Goal: Transaction & Acquisition: Purchase product/service

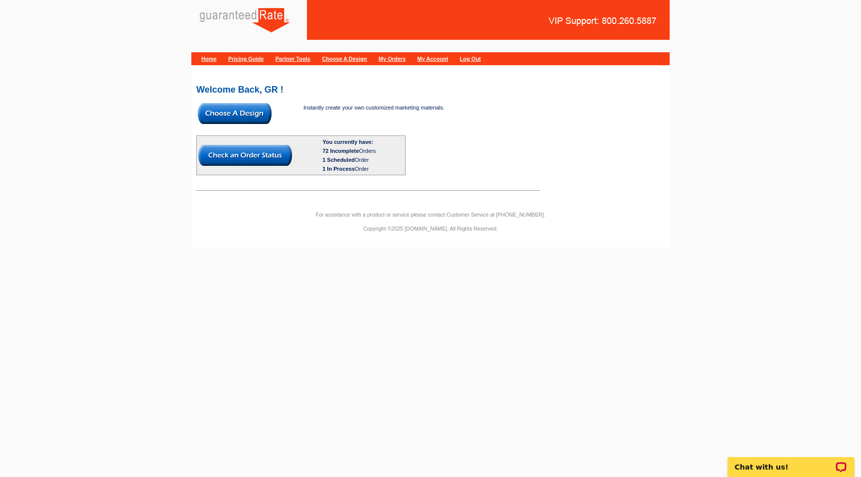
click at [247, 113] on img at bounding box center [235, 113] width 74 height 21
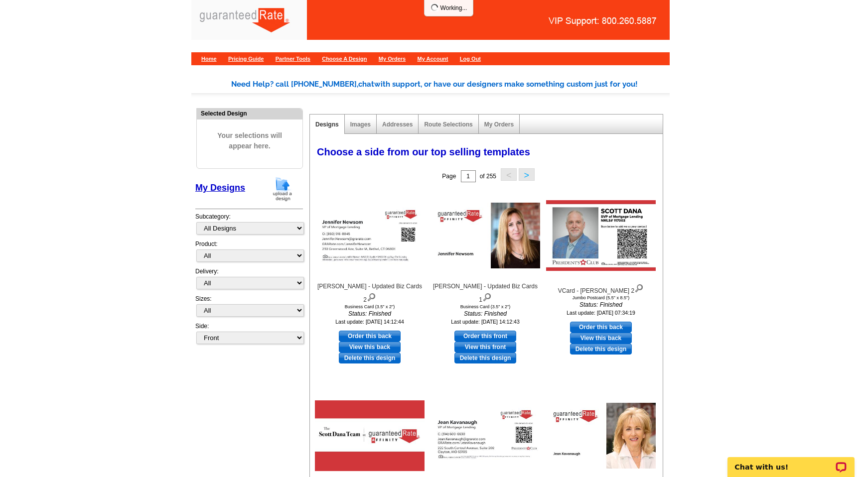
click at [283, 187] on img at bounding box center [283, 188] width 26 height 25
click at [225, 187] on link "My Designs" at bounding box center [220, 188] width 50 height 10
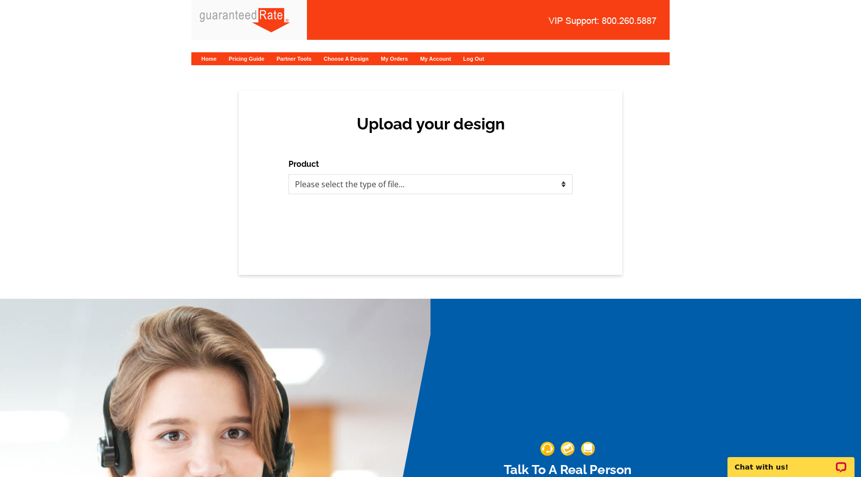
click at [348, 172] on div "Product Please select the type of file... Postcards Calendars Business Cards Le…" at bounding box center [431, 176] width 284 height 36
click at [350, 178] on select "Please select the type of file... Postcards Calendars Business Cards Letters an…" at bounding box center [431, 184] width 284 height 20
select select "4"
click at [289, 174] on select "Please select the type of file... Postcards Calendars Business Cards Letters an…" at bounding box center [431, 184] width 284 height 20
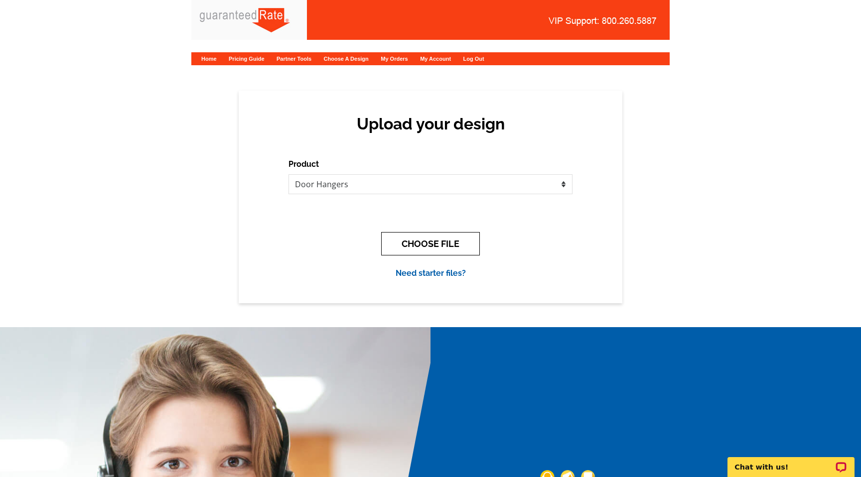
click at [421, 248] on button "CHOOSE FILE" at bounding box center [430, 243] width 99 height 23
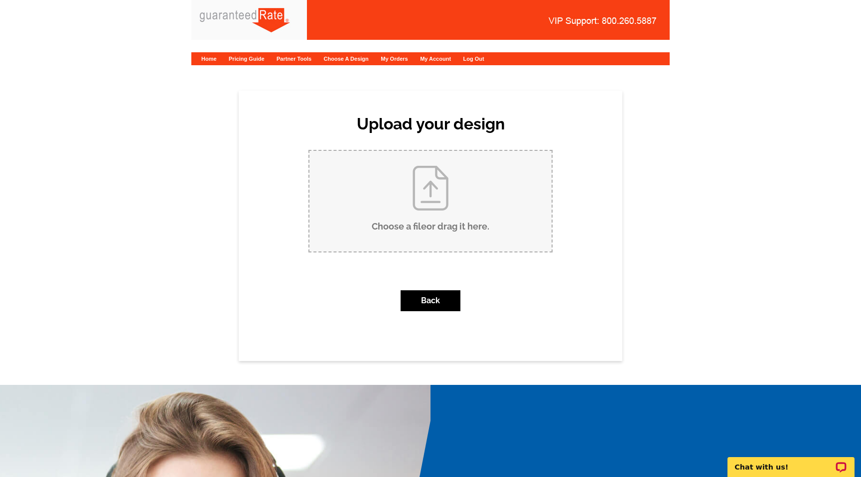
click at [383, 209] on input "Choose a file or drag it here ." at bounding box center [430, 201] width 242 height 101
type input "C:\fakepath\DoorHanger-AaronButler1.pdf"
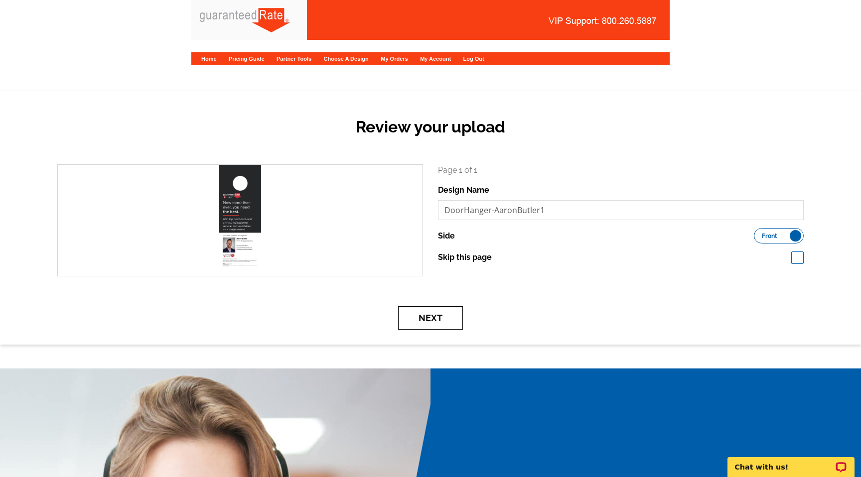
click at [437, 320] on button "Next" at bounding box center [430, 317] width 65 height 23
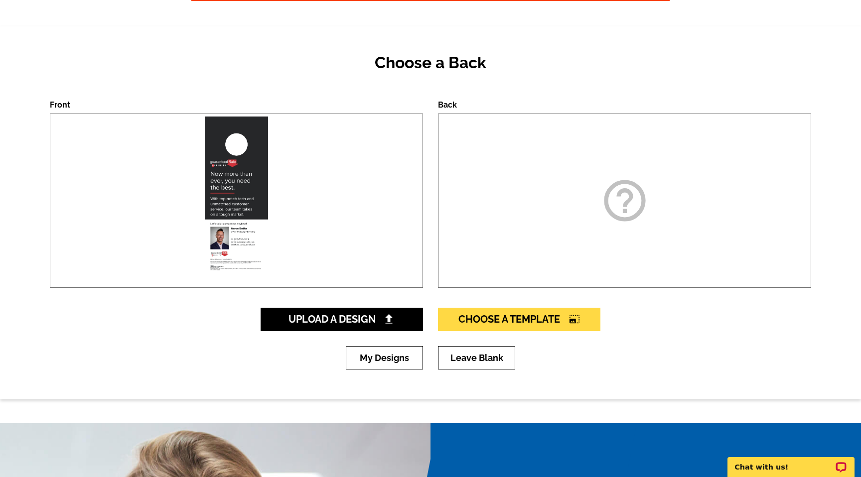
scroll to position [68, 0]
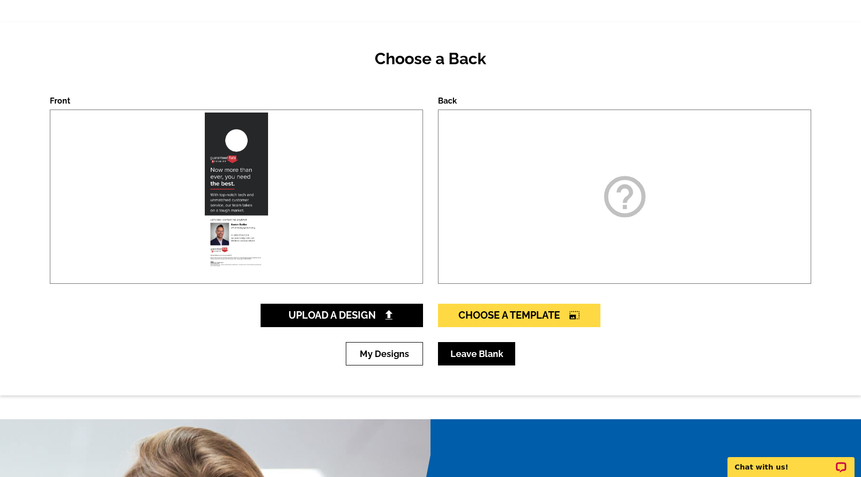
click at [460, 357] on link "Leave Blank" at bounding box center [476, 353] width 77 height 23
click at [465, 353] on link "Leave Blank" at bounding box center [476, 353] width 77 height 23
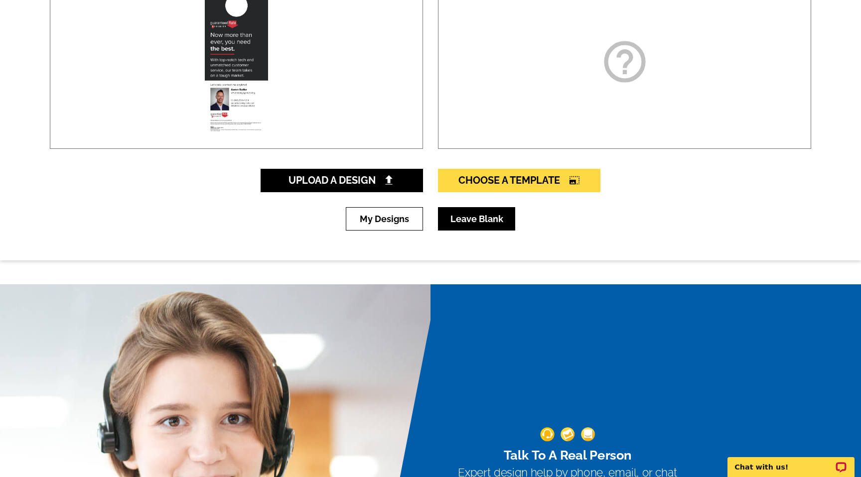
scroll to position [32, 0]
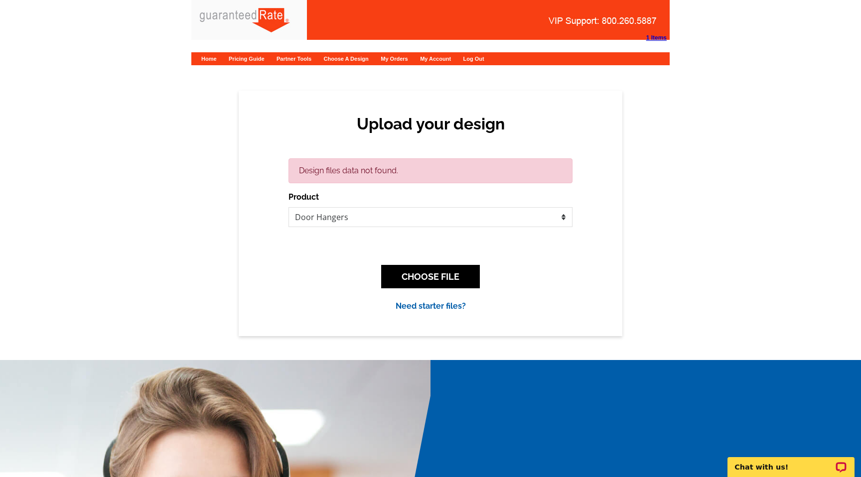
click at [436, 263] on div "CHOOSE FILE" at bounding box center [431, 276] width 284 height 39
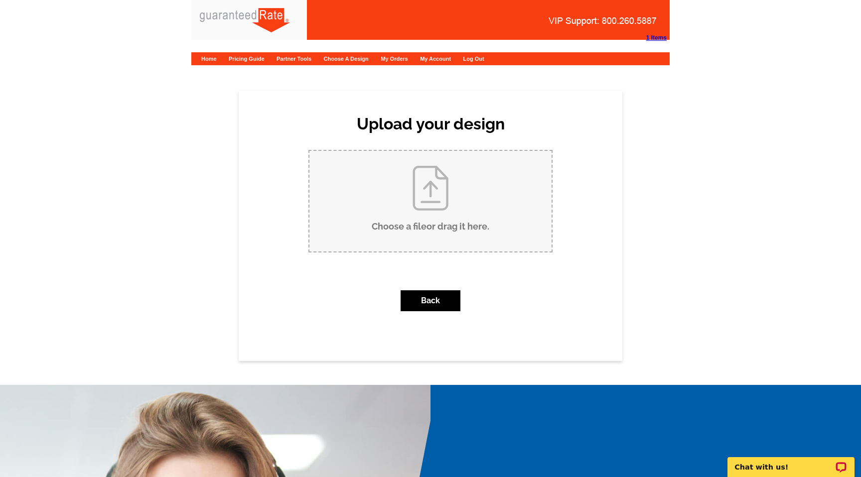
click at [437, 236] on input "Choose a file or drag it here ." at bounding box center [430, 201] width 242 height 101
type input "C:\fakepath\DoorHanger-AaronButler1.pdf"
